Goal: Find specific page/section: Find specific page/section

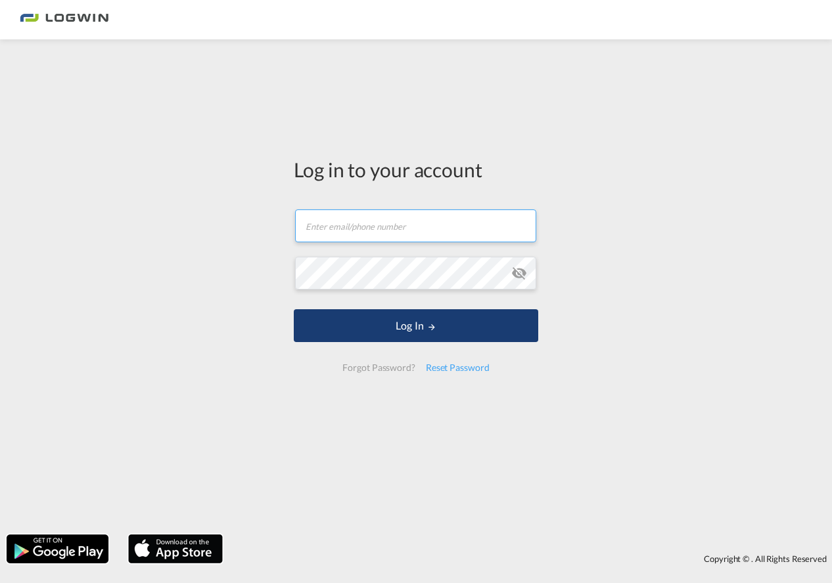
type input "[PERSON_NAME][EMAIL_ADDRESS][PERSON_NAME][DOMAIN_NAME]"
click at [406, 332] on button "Log In" at bounding box center [416, 325] width 244 height 33
